Goal: Information Seeking & Learning: Learn about a topic

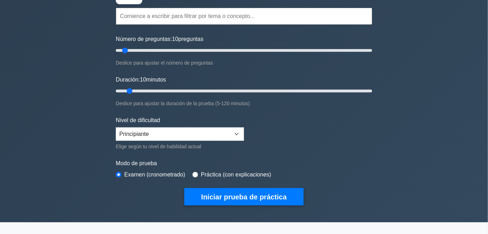
scroll to position [64, 0]
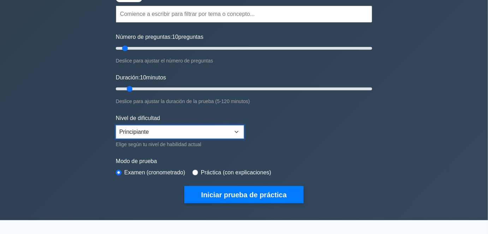
click at [156, 131] on select "Principiante Intermedio Experto" at bounding box center [180, 131] width 128 height 13
select select "expert"
click at [116, 125] on select "Principiante Intermedio Experto" at bounding box center [180, 131] width 128 height 13
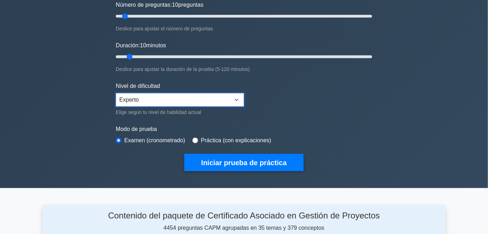
scroll to position [96, 0]
click at [197, 140] on div "Práctica (con explicaciones)" at bounding box center [231, 140] width 79 height 8
click at [195, 138] on input "radio" at bounding box center [195, 141] width 6 height 6
radio input "true"
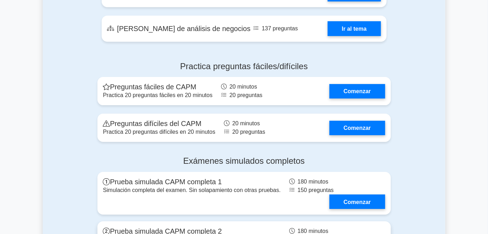
scroll to position [1614, 0]
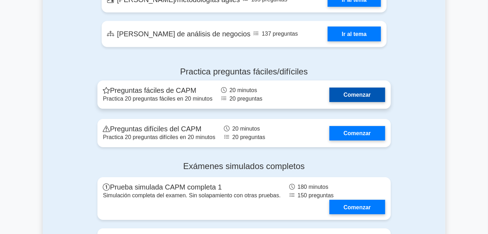
click at [338, 102] on link "Comenzar" at bounding box center [356, 95] width 55 height 14
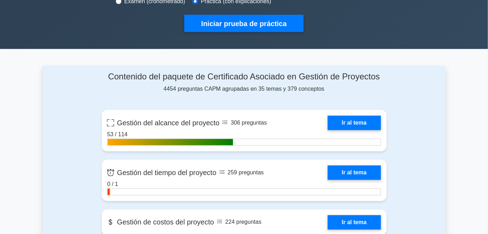
scroll to position [234, 0]
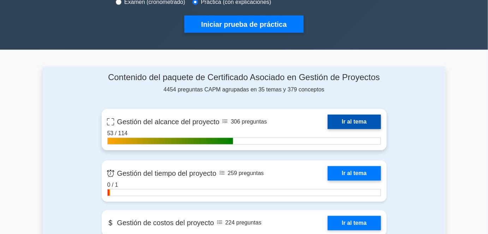
click at [327, 127] on link "Ir al tema" at bounding box center [353, 122] width 53 height 14
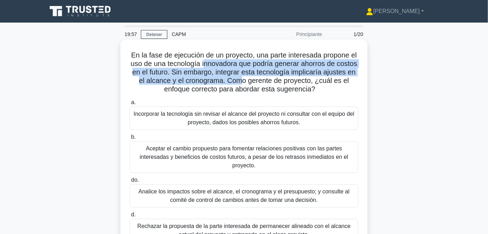
drag, startPoint x: 220, startPoint y: 66, endPoint x: 267, endPoint y: 89, distance: 52.4
click at [269, 85] on font "En la fase de ejecución de un proyecto, una parte interesada propone el uso de …" at bounding box center [244, 72] width 227 height 42
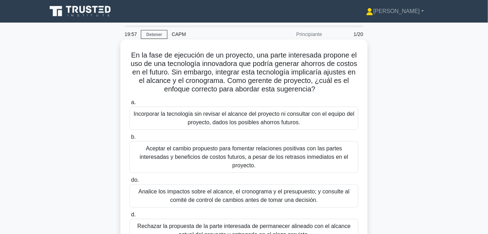
click at [264, 95] on div "En la fase de ejecución de un proyecto, una parte interesada propone el uso de …" at bounding box center [243, 151] width 241 height 218
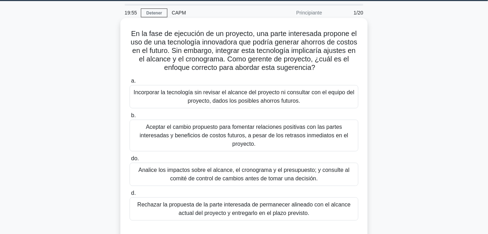
scroll to position [19, 0]
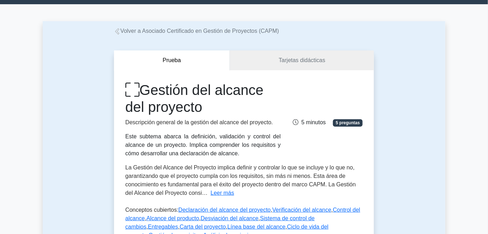
scroll to position [32, 0]
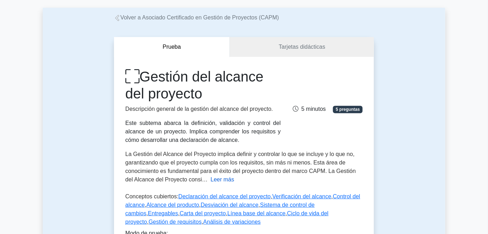
click at [221, 182] on font "Leer más" at bounding box center [222, 179] width 24 height 6
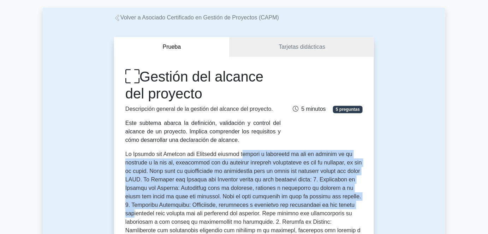
drag, startPoint x: 237, startPoint y: 156, endPoint x: 325, endPoint y: 201, distance: 99.3
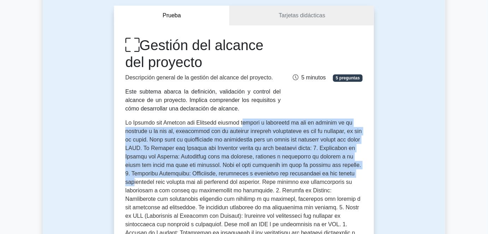
scroll to position [64, 0]
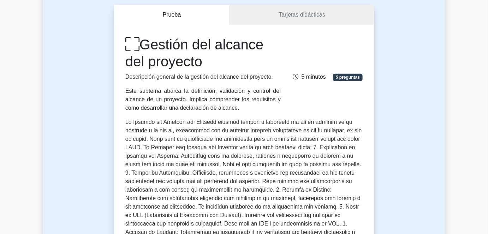
drag, startPoint x: 228, startPoint y: 181, endPoint x: 230, endPoint y: 185, distance: 4.8
click at [229, 183] on font at bounding box center [243, 223] width 236 height 209
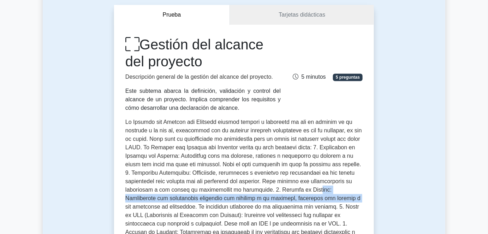
drag, startPoint x: 257, startPoint y: 189, endPoint x: 250, endPoint y: 196, distance: 9.2
click at [250, 196] on font at bounding box center [243, 223] width 236 height 209
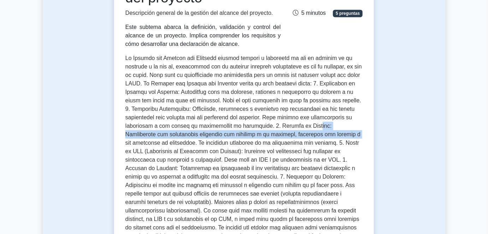
scroll to position [128, 0]
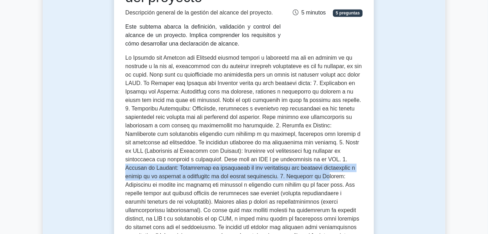
drag, startPoint x: 215, startPoint y: 159, endPoint x: 198, endPoint y: 176, distance: 24.0
click at [198, 176] on font at bounding box center [243, 159] width 236 height 209
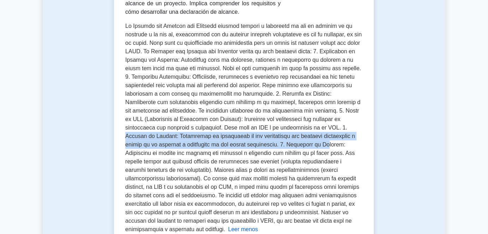
scroll to position [160, 0]
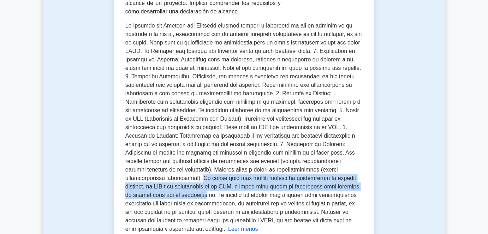
drag, startPoint x: 259, startPoint y: 170, endPoint x: 263, endPoint y: 183, distance: 13.7
click at [261, 185] on font at bounding box center [243, 127] width 236 height 209
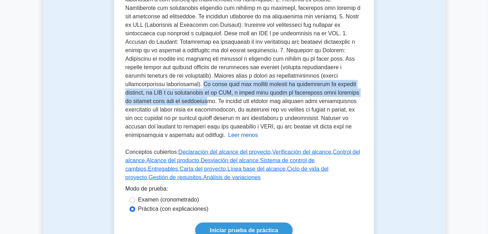
scroll to position [257, 0]
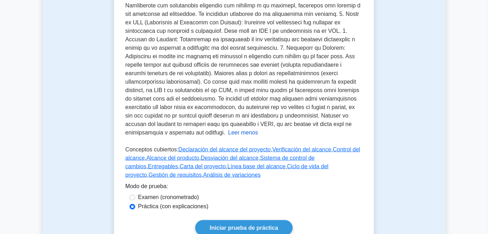
click at [274, 93] on font at bounding box center [243, 30] width 236 height 209
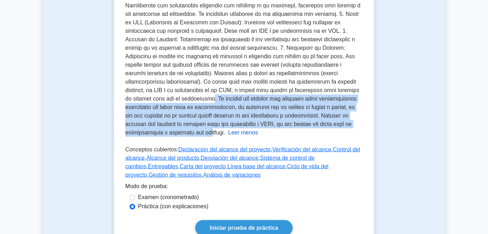
drag, startPoint x: 270, startPoint y: 89, endPoint x: 263, endPoint y: 121, distance: 32.7
click at [263, 121] on font at bounding box center [243, 30] width 236 height 209
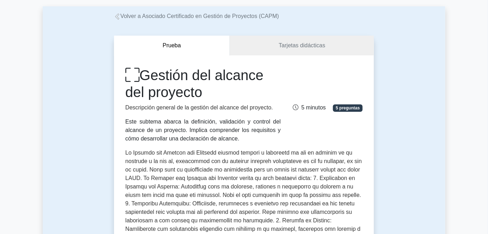
scroll to position [32, 0]
